Goal: Find contact information: Find contact information

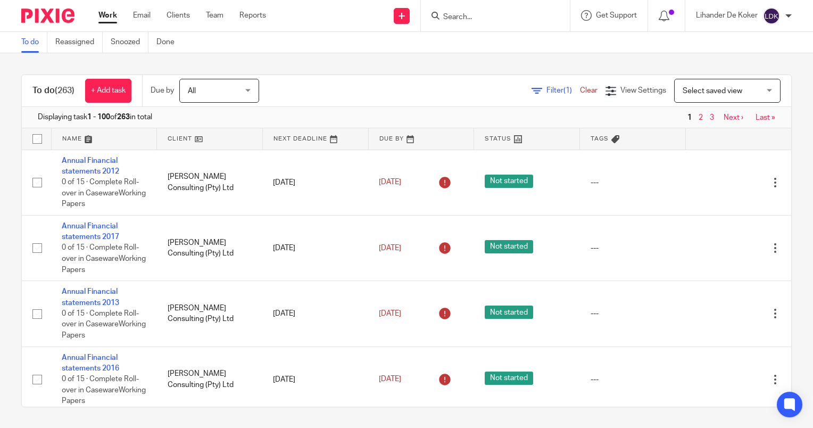
click at [477, 19] on input "Search" at bounding box center [490, 18] width 96 height 10
type input "lo"
drag, startPoint x: 468, startPoint y: 13, endPoint x: 378, endPoint y: 19, distance: 90.1
click at [378, 19] on div "Send new email Create task Add client lo Get Support Contact Support Help Docum…" at bounding box center [547, 15] width 531 height 31
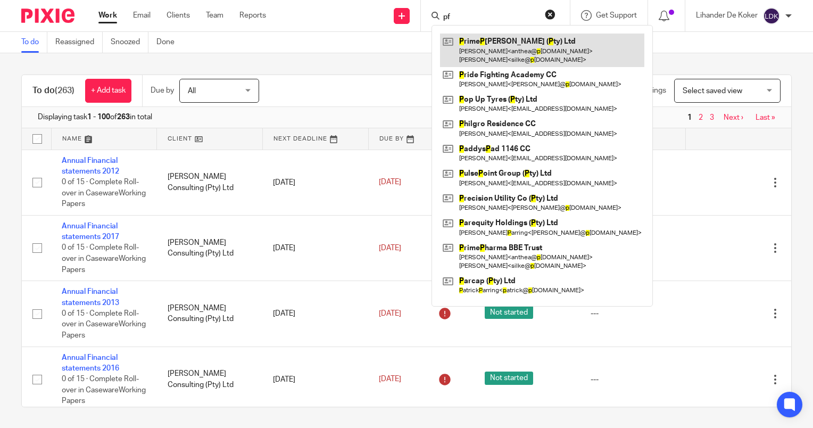
type input "pff"
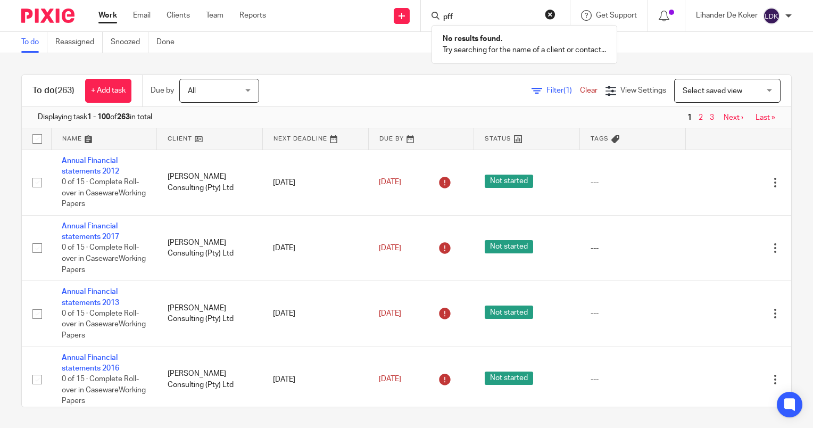
drag, startPoint x: 476, startPoint y: 16, endPoint x: 244, endPoint y: 32, distance: 232.0
click at [244, 32] on body "Work Email Clients Team Reports Work Email Clients Team Reports Settings Send n…" at bounding box center [406, 214] width 813 height 428
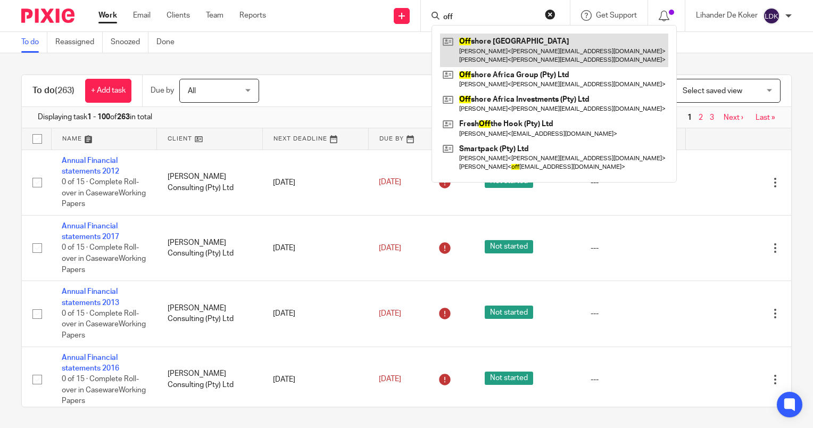
type input "off"
click at [503, 51] on link at bounding box center [554, 50] width 228 height 33
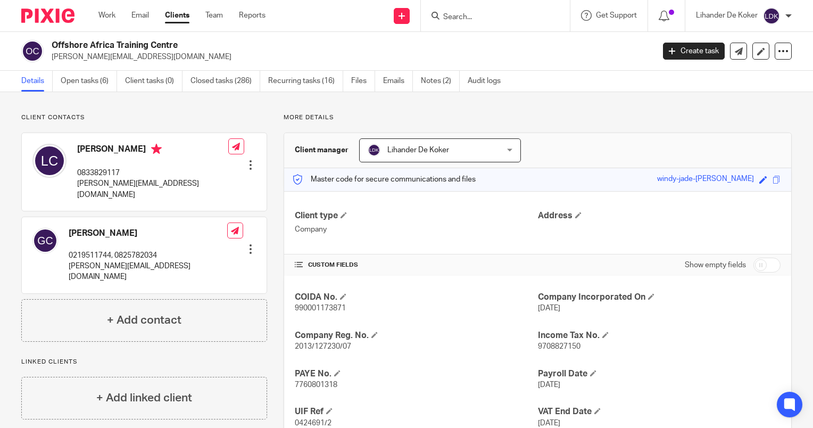
click at [102, 261] on p "[PERSON_NAME][EMAIL_ADDRESS][DOMAIN_NAME]" at bounding box center [148, 272] width 159 height 22
click at [100, 261] on p "[PERSON_NAME][EMAIL_ADDRESS][DOMAIN_NAME]" at bounding box center [148, 272] width 159 height 22
copy div "[PERSON_NAME][EMAIL_ADDRESS][DOMAIN_NAME]"
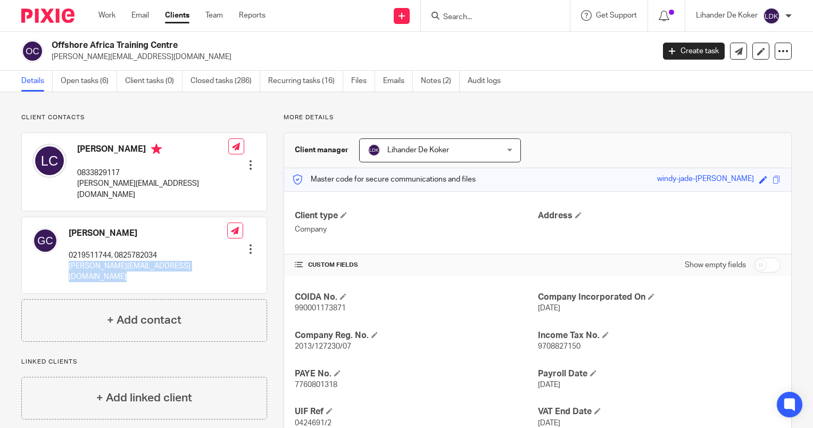
copy div "[PERSON_NAME][EMAIL_ADDRESS][DOMAIN_NAME]"
